Goal: Register for event/course

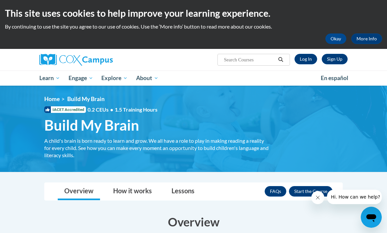
click at [307, 62] on link "Log In" at bounding box center [305, 59] width 23 height 10
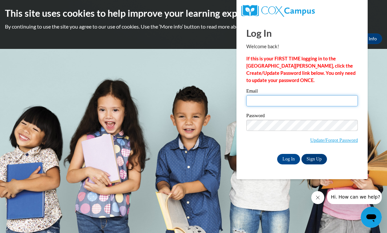
click at [330, 99] on input "Email" at bounding box center [301, 100] width 111 height 11
type input "[EMAIL_ADDRESS][DOMAIN_NAME]"
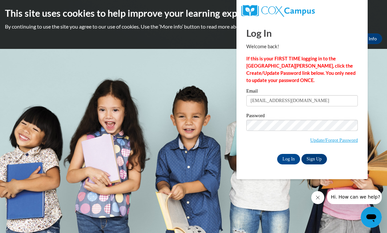
click at [286, 156] on input "Log In" at bounding box center [288, 159] width 23 height 10
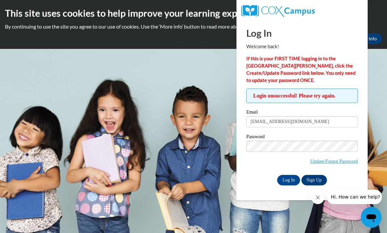
click at [308, 139] on label "Password" at bounding box center [301, 137] width 111 height 7
click at [282, 178] on input "Log In" at bounding box center [288, 180] width 23 height 10
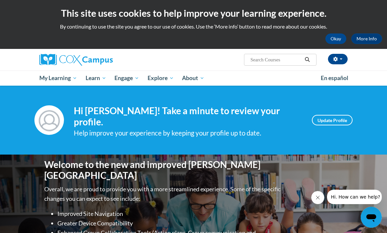
scroll to position [2, 0]
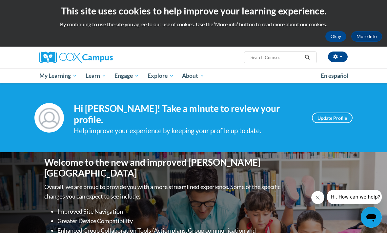
click at [0, 0] on span "Certificates" at bounding box center [0, 0] width 0 height 0
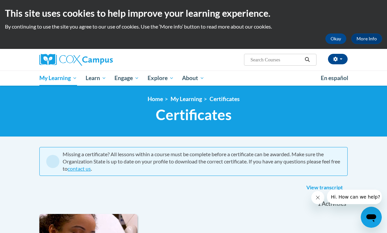
click at [0, 0] on span "Early Care and Learning" at bounding box center [0, 0] width 0 height 0
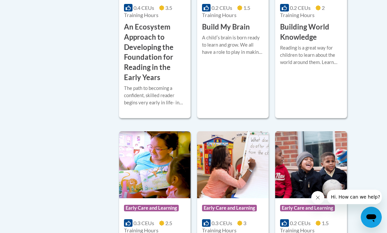
scroll to position [324, 0]
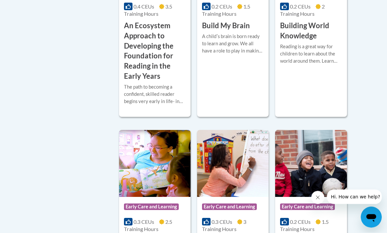
click at [240, 65] on div "More Info Enroll A childʹs brain is born ready to learn and grow. We all have a…" at bounding box center [232, 47] width 71 height 33
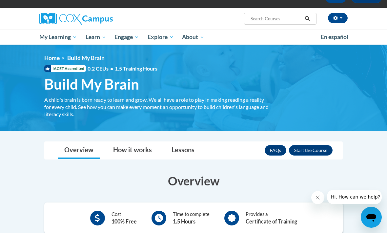
scroll to position [41, 0]
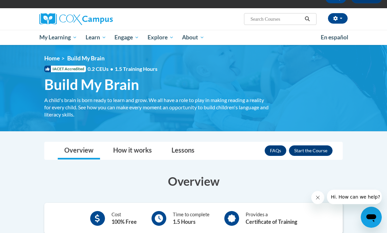
click at [315, 148] on button "Enroll" at bounding box center [311, 150] width 44 height 10
